Goal: Task Accomplishment & Management: Manage account settings

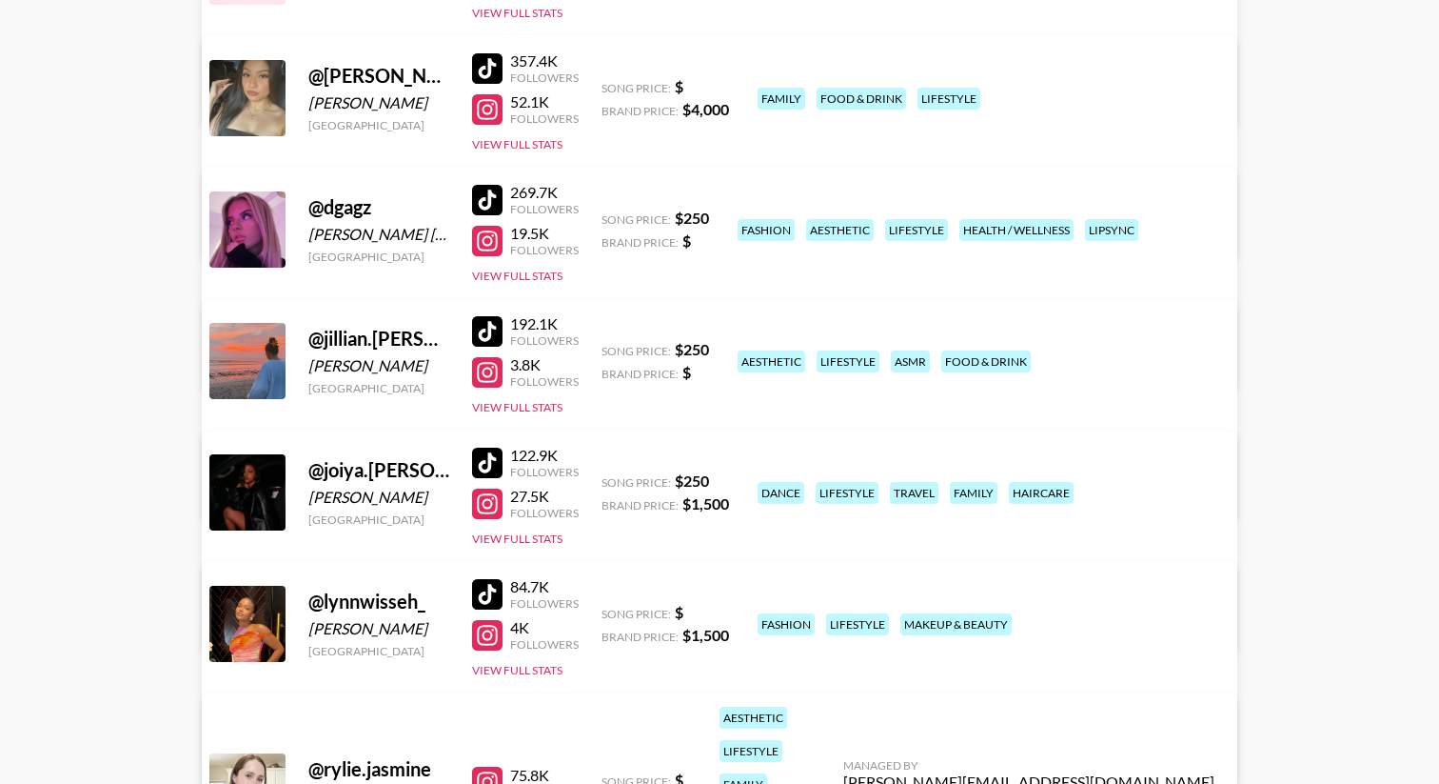
scroll to position [469, 0]
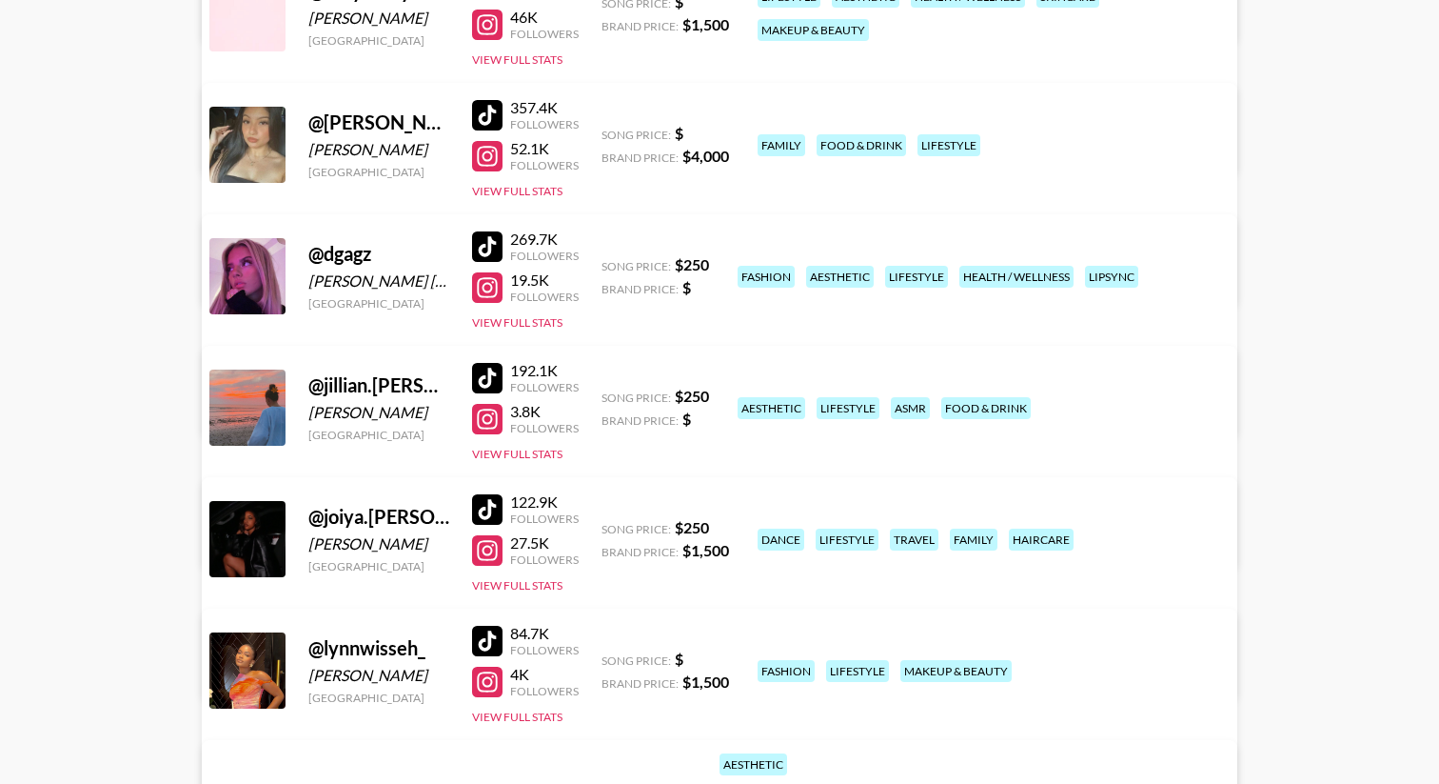
click at [726, 394] on link "View/Edit Details" at bounding box center [481, 403] width 490 height 19
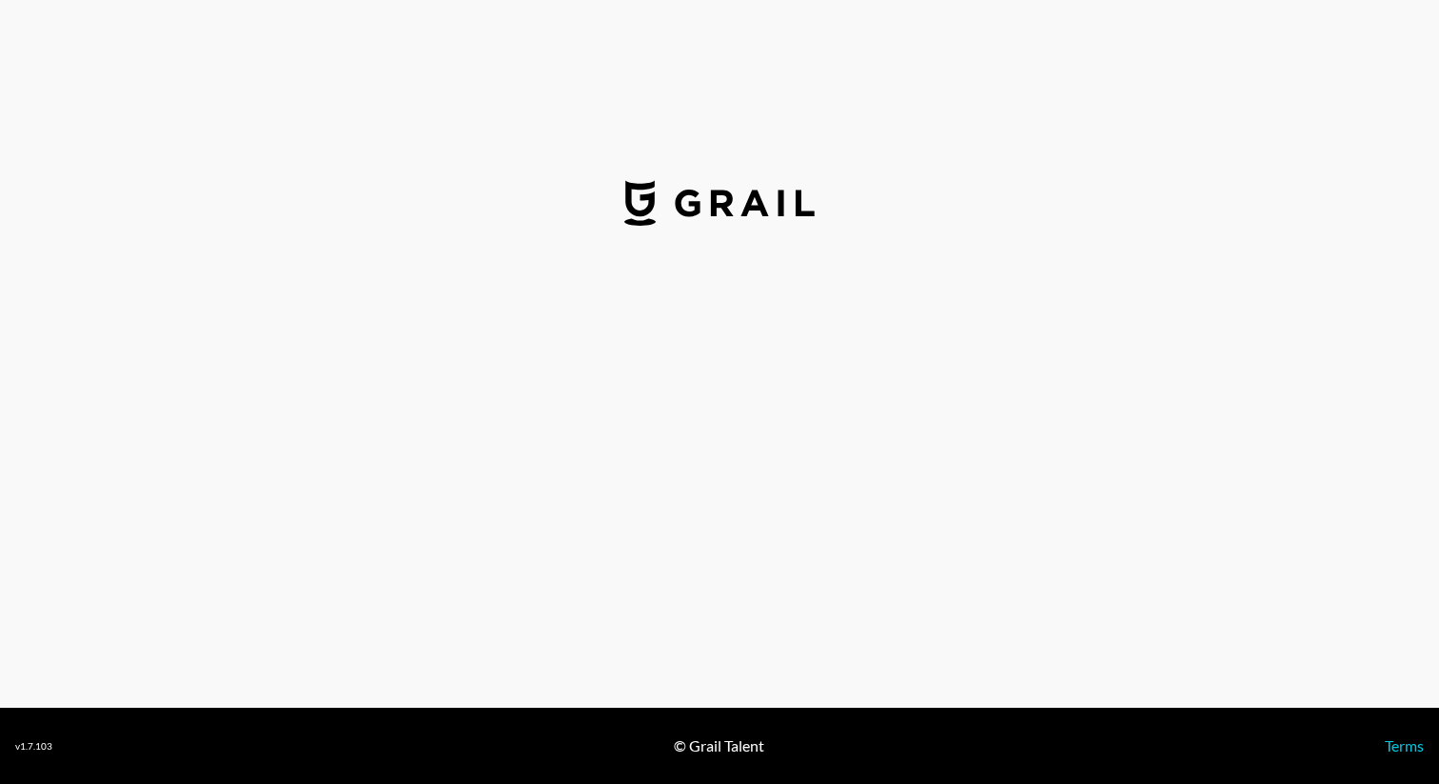
select select "USD"
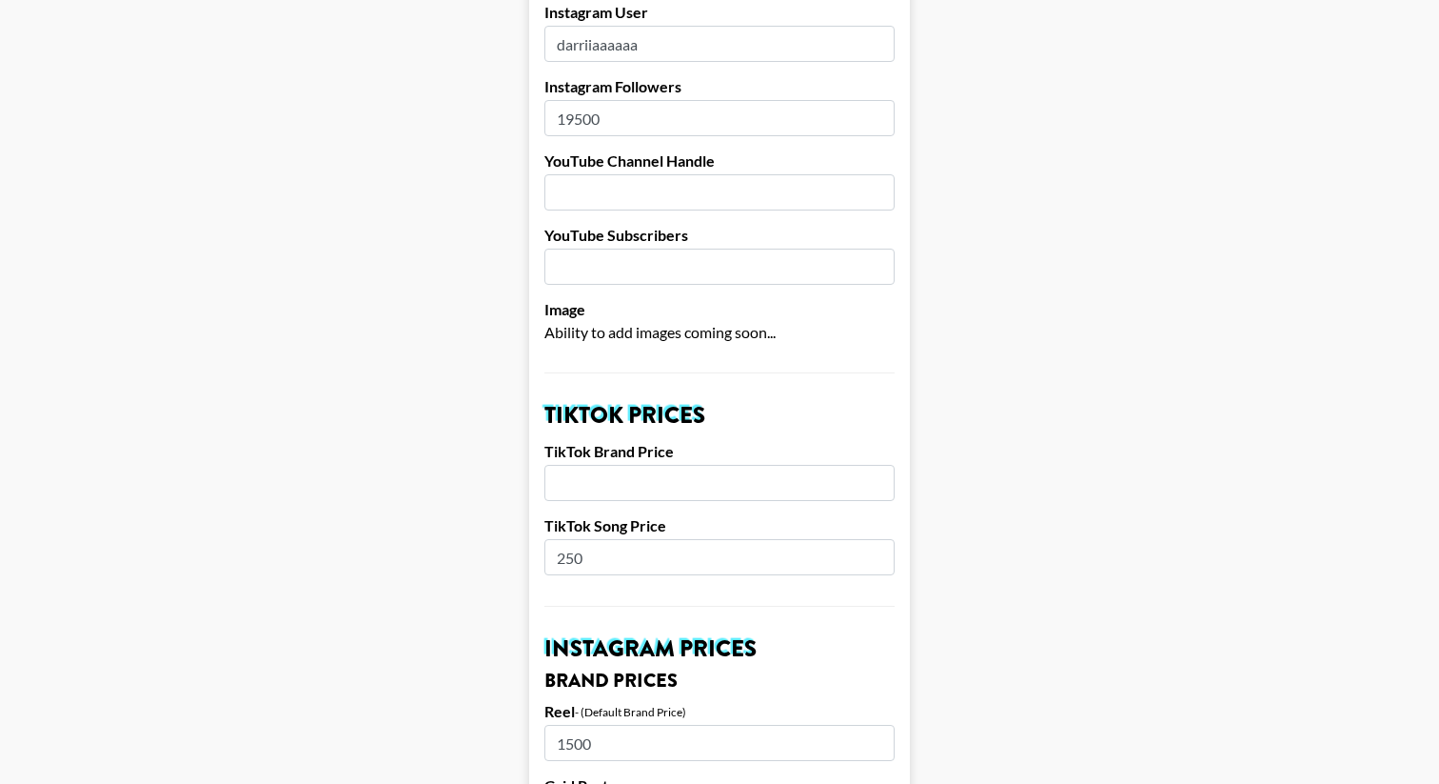
scroll to position [352, 0]
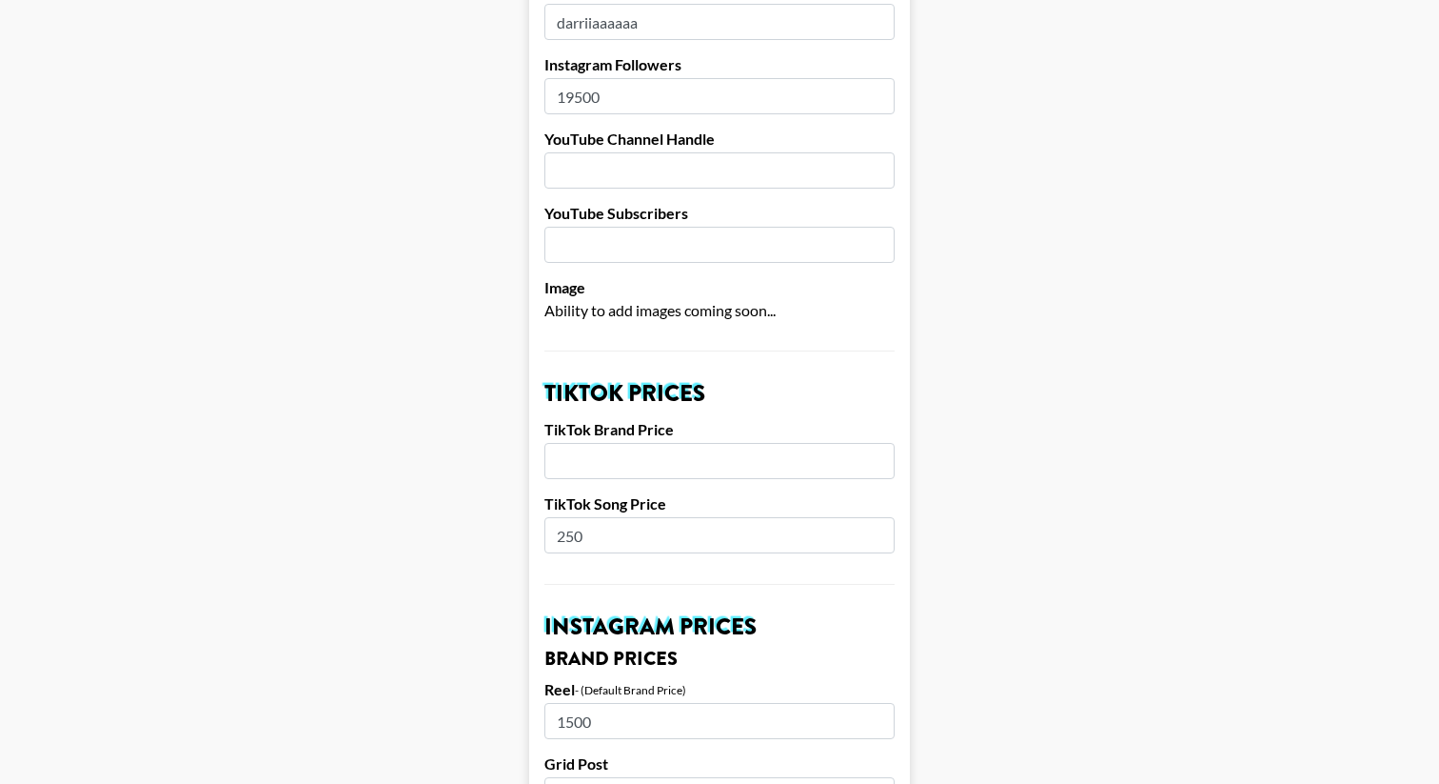
click at [681, 443] on input "number" at bounding box center [720, 461] width 350 height 36
type input "2000"
click at [567, 517] on input "250" at bounding box center [720, 535] width 350 height 36
type input "350"
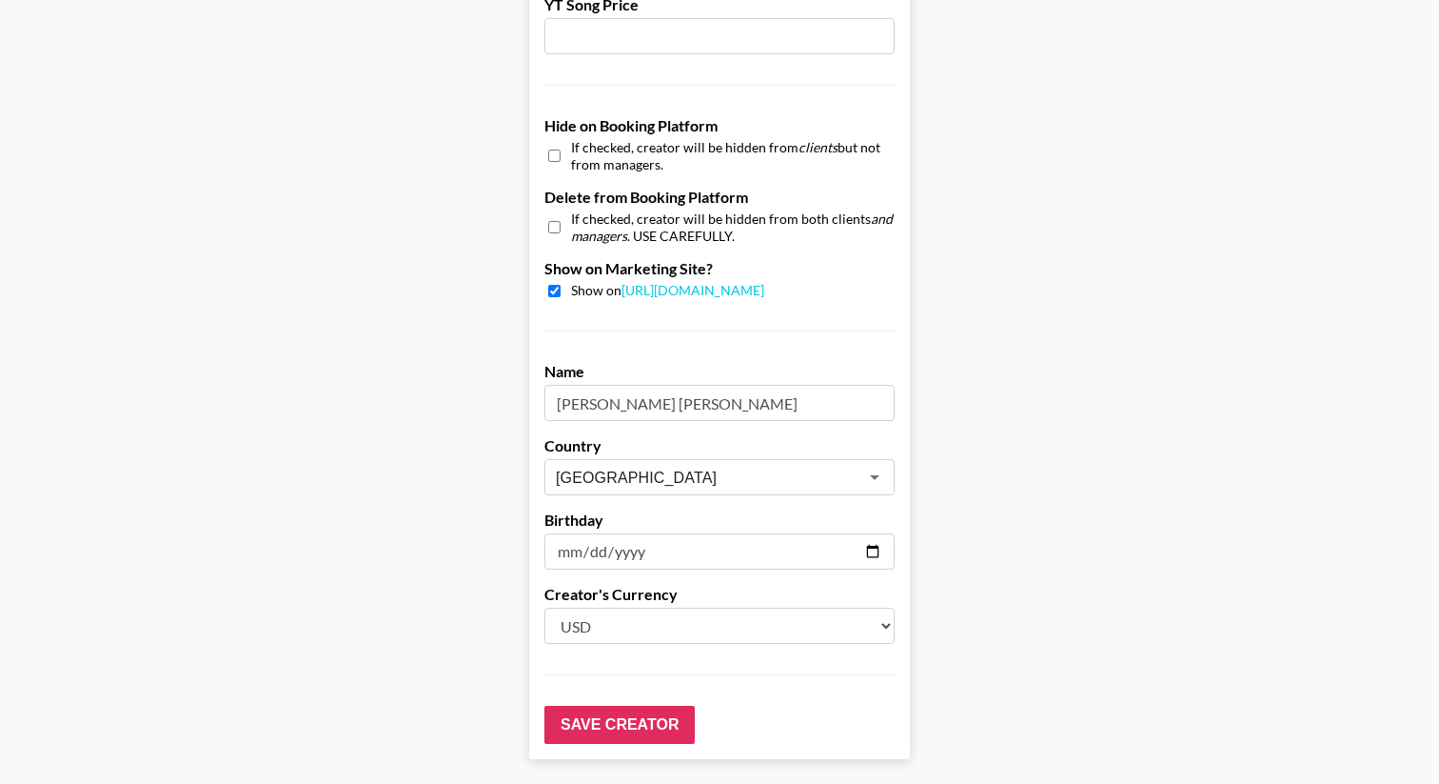
scroll to position [1799, 0]
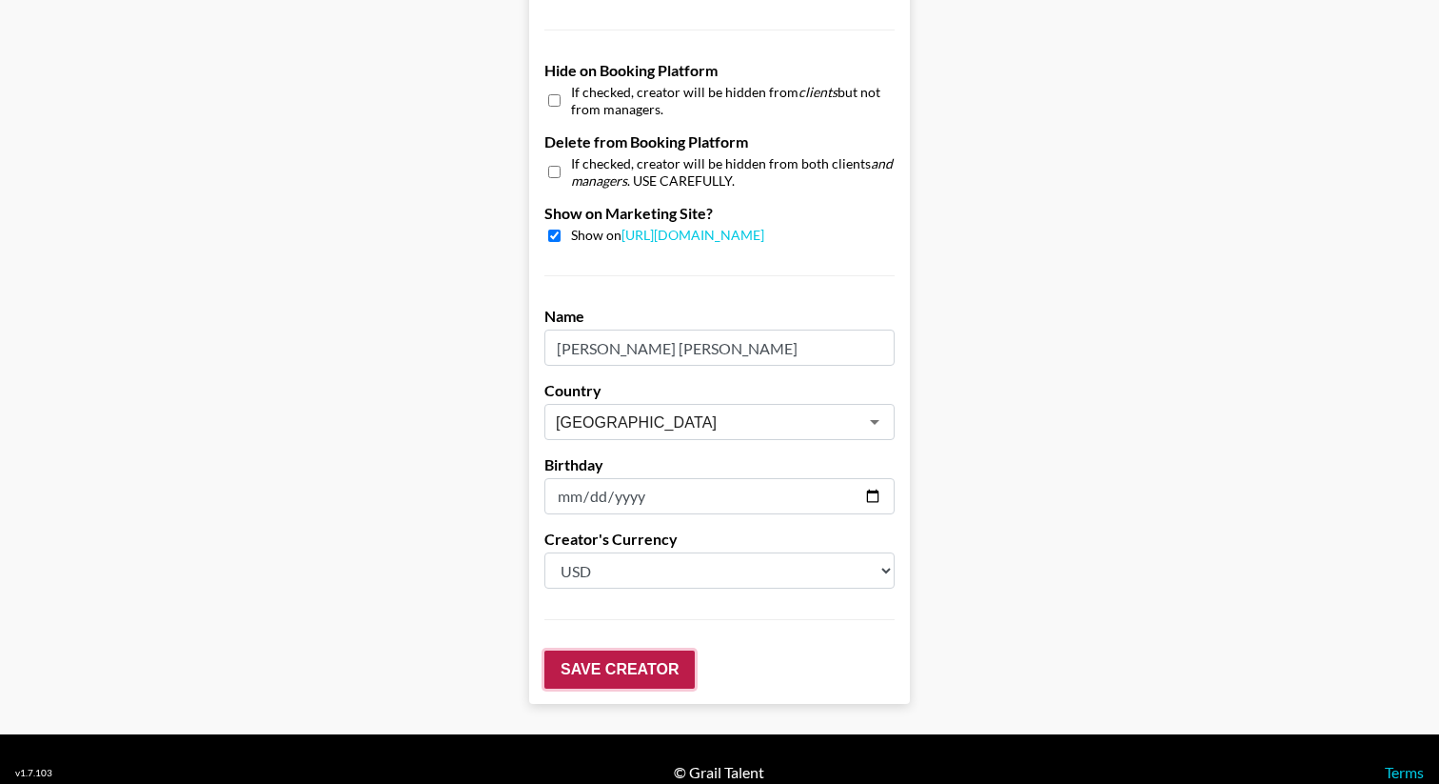
click at [615, 655] on input "Save Creator" at bounding box center [620, 669] width 150 height 38
click at [600, 650] on input "Save Creator" at bounding box center [620, 669] width 150 height 38
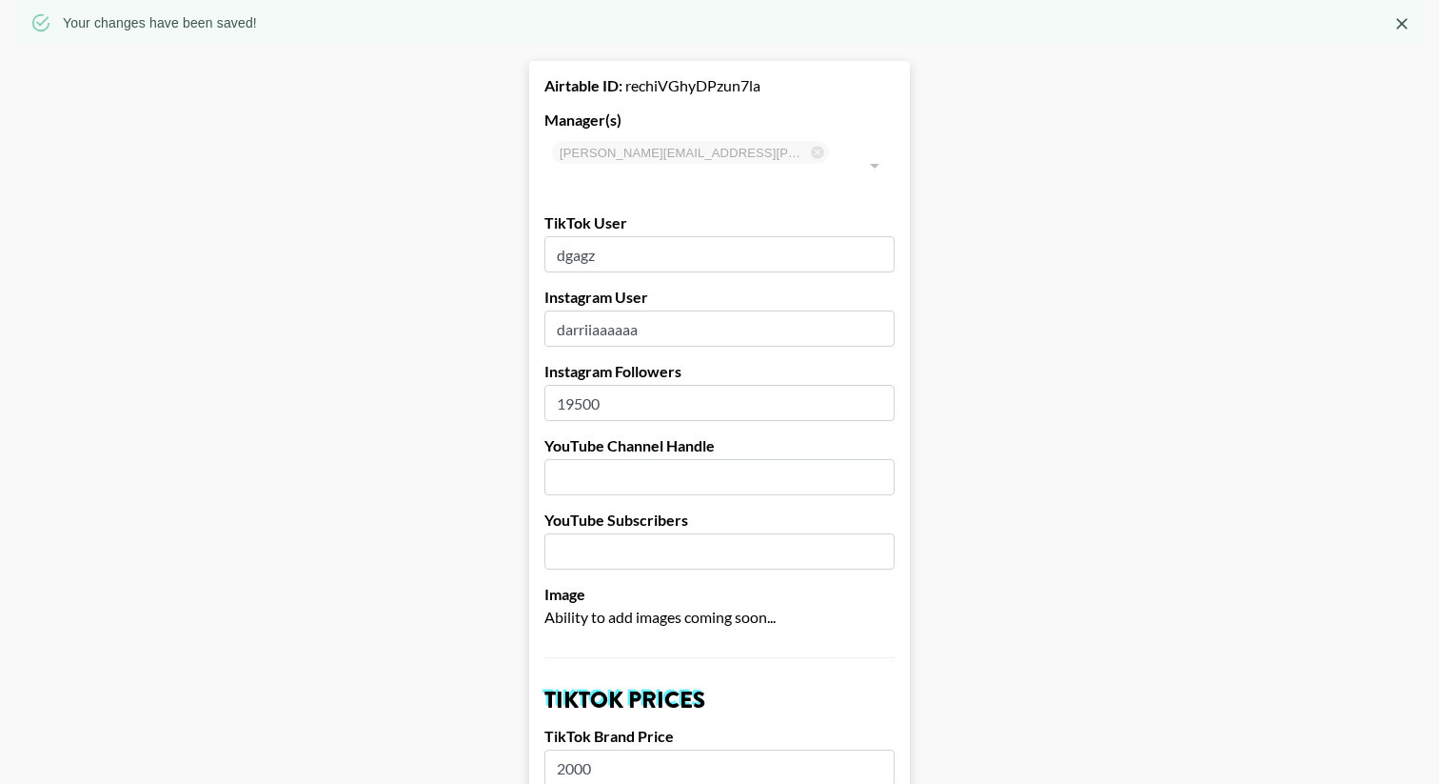
scroll to position [0, 0]
